Goal: Task Accomplishment & Management: Use online tool/utility

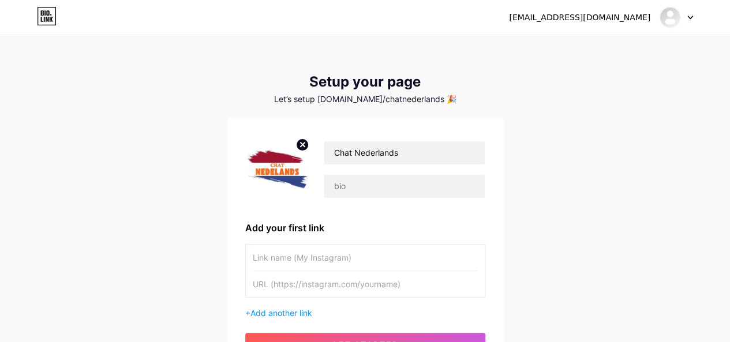
click at [361, 252] on input "text" at bounding box center [365, 258] width 225 height 26
paste input "ChatGPT Gratuit"
type input "ChatGPT Gratuit"
click at [359, 280] on input "text" at bounding box center [365, 284] width 225 height 26
click at [228, 211] on div "Chat Nederlands Add your first link ChatGPT Gratuit + Add another link get star…" at bounding box center [365, 246] width 277 height 257
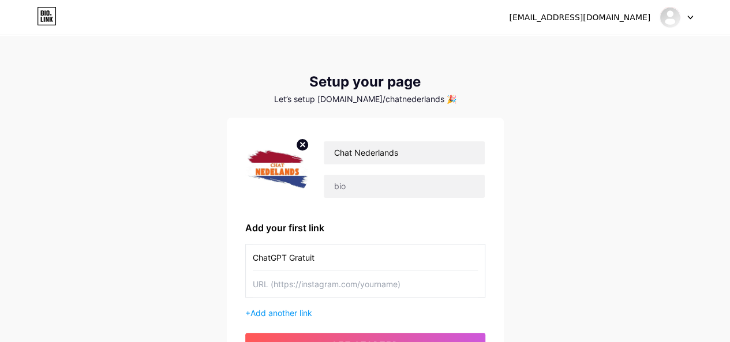
click at [318, 282] on input "text" at bounding box center [365, 284] width 225 height 26
paste input "[URL][DOMAIN_NAME]"
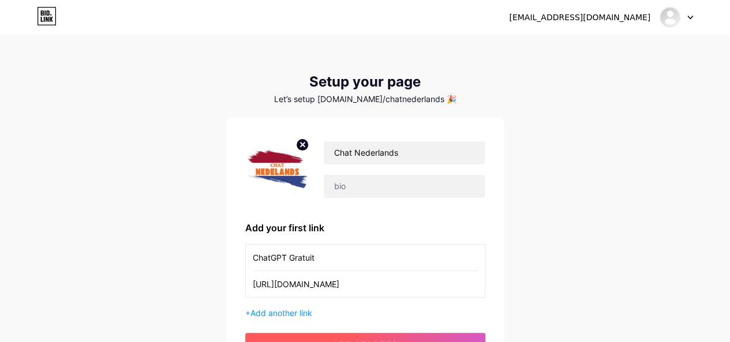
type input "[URL][DOMAIN_NAME]"
click at [167, 167] on div "[EMAIL_ADDRESS][DOMAIN_NAME] Dashboard Logout Setup your page Let’s setup [DOMA…" at bounding box center [365, 205] width 730 height 411
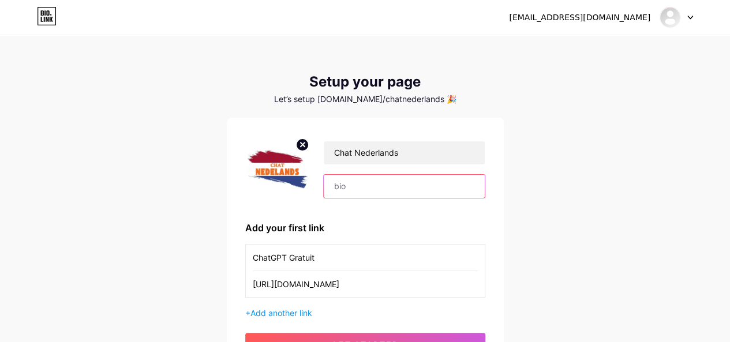
click at [406, 188] on input "text" at bounding box center [404, 186] width 160 height 23
paste input "ChatGPT Nederlands: Gratis, Onbeperkt, Snel en Zonder Registratie"
drag, startPoint x: 163, startPoint y: 177, endPoint x: 302, endPoint y: 184, distance: 138.7
click at [163, 177] on div "[EMAIL_ADDRESS][DOMAIN_NAME] Dashboard Logout Setup your page Let’s setup [DOMA…" at bounding box center [365, 205] width 730 height 411
click at [388, 182] on input "ChatGPT Nederlands: Gratis, Onbeperkt, Snel en Zonder Registratie" at bounding box center [404, 186] width 160 height 23
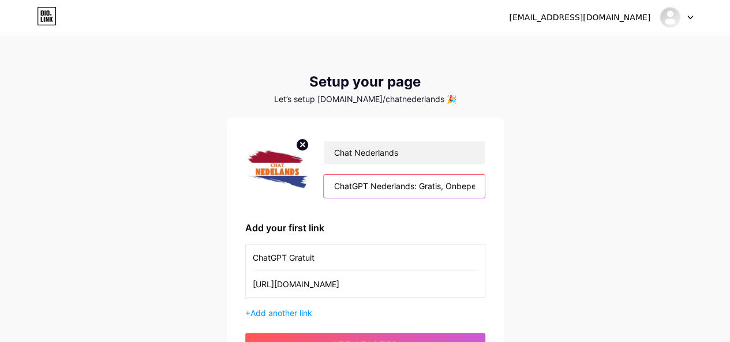
paste input "ChatGPT Nederlands -"
type input "ChatGPT Nederlands - Gratis, Onbeperkt, Snel en Zonder Registratie"
click at [584, 186] on div "[EMAIL_ADDRESS][DOMAIN_NAME] Dashboard Logout Setup your page Let’s setup [DOMA…" at bounding box center [365, 205] width 730 height 411
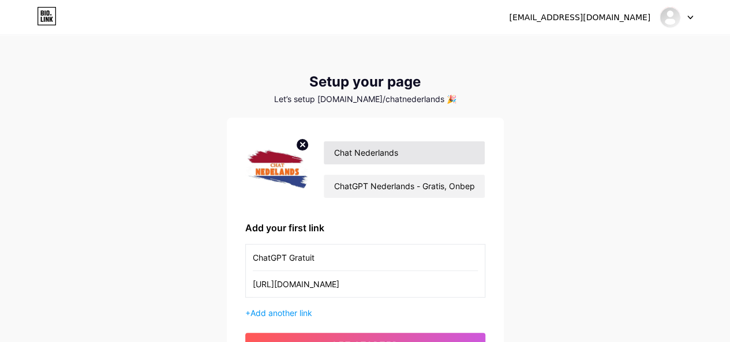
scroll to position [114, 0]
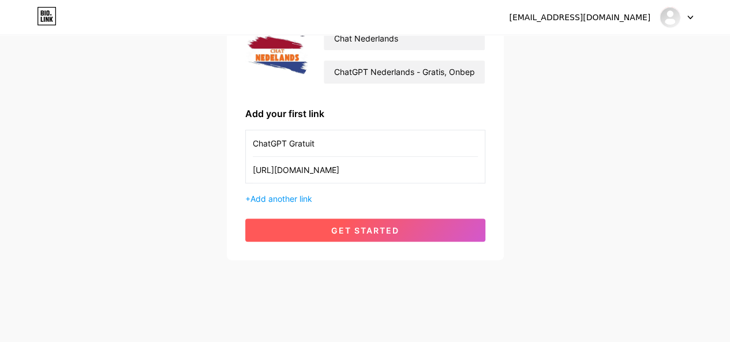
click at [389, 227] on span "get started" at bounding box center [365, 231] width 68 height 10
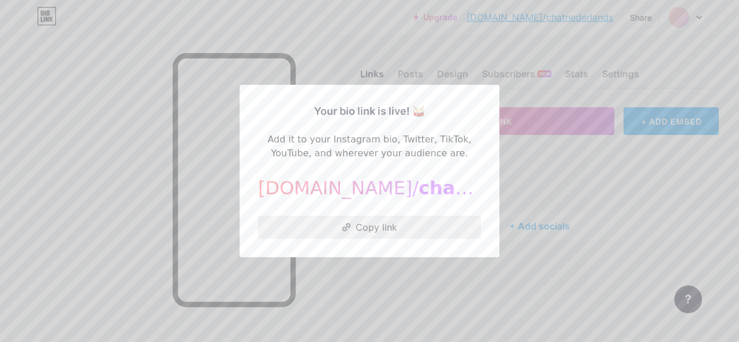
click at [395, 227] on button "Copy link" at bounding box center [369, 227] width 223 height 23
click at [356, 226] on button "Copied!" at bounding box center [369, 227] width 223 height 23
click at [529, 173] on div at bounding box center [369, 171] width 739 height 342
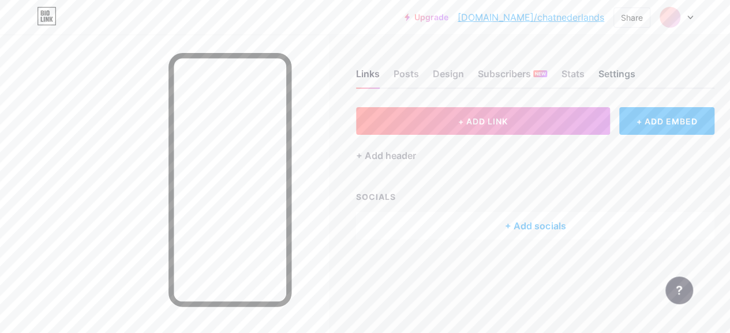
click at [615, 74] on div "Settings" at bounding box center [616, 77] width 37 height 21
click at [402, 78] on div "Posts" at bounding box center [406, 77] width 25 height 21
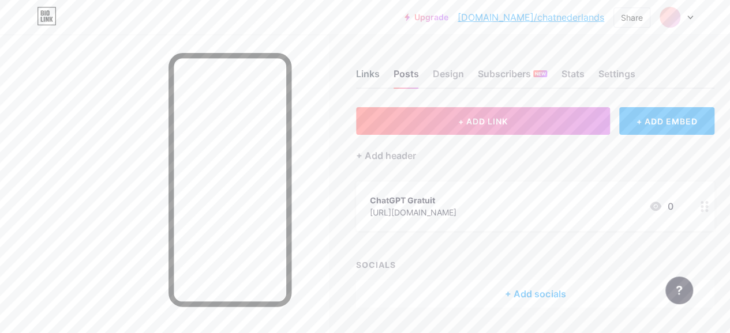
click at [376, 76] on div "Links" at bounding box center [368, 77] width 24 height 21
click at [621, 72] on div "Settings" at bounding box center [616, 77] width 37 height 21
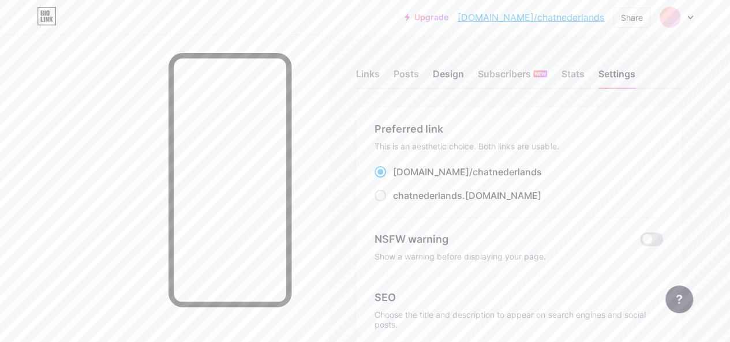
click at [453, 78] on div "Design" at bounding box center [448, 77] width 31 height 21
click at [409, 128] on div "Preferred link" at bounding box center [518, 129] width 288 height 16
click at [408, 78] on div "Posts" at bounding box center [406, 77] width 25 height 21
